Goal: Task Accomplishment & Management: Use online tool/utility

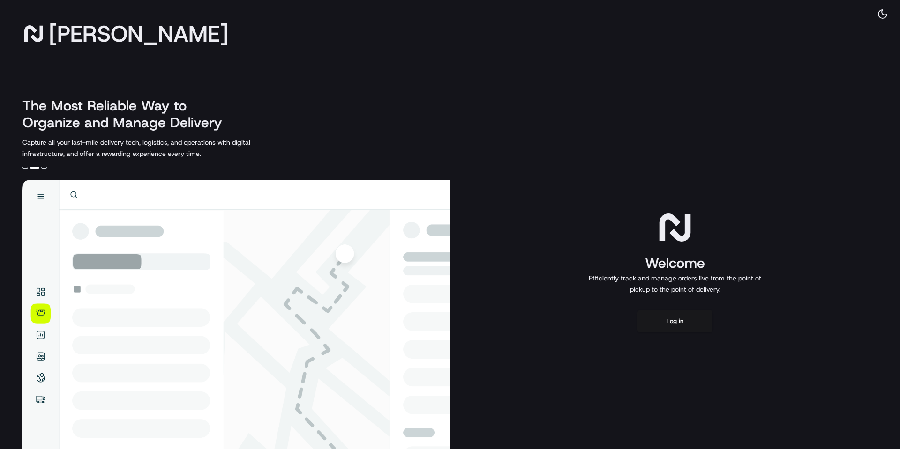
click at [660, 308] on div "Welcome Efficiently track and manage orders live from the point of pickup to th…" at bounding box center [675, 270] width 450 height 541
click at [660, 314] on button "Log in" at bounding box center [674, 321] width 75 height 22
